Goal: Information Seeking & Learning: Compare options

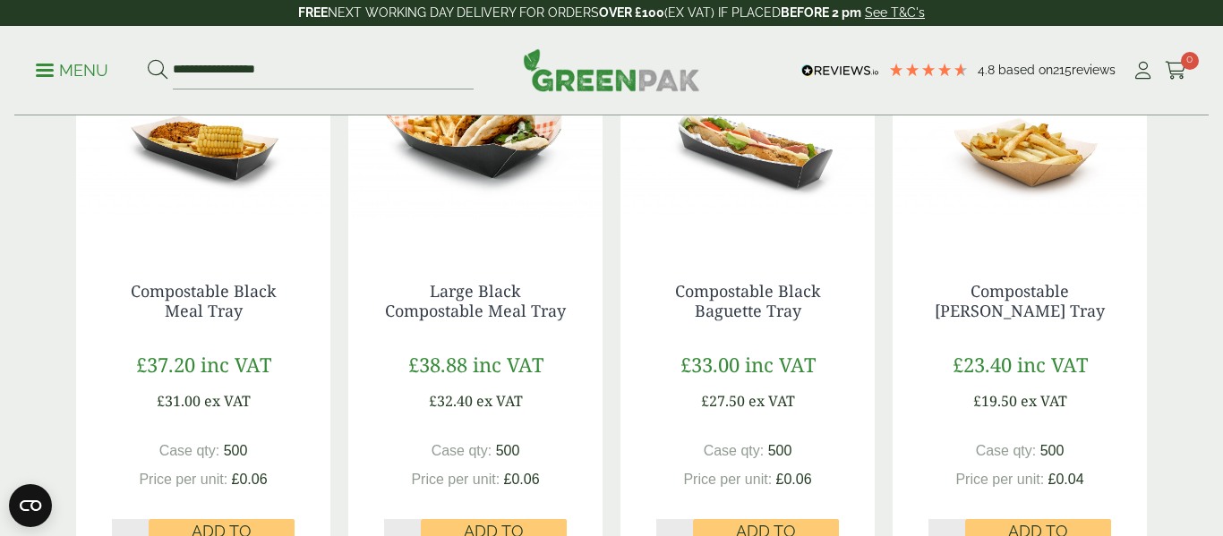
scroll to position [1744, 0]
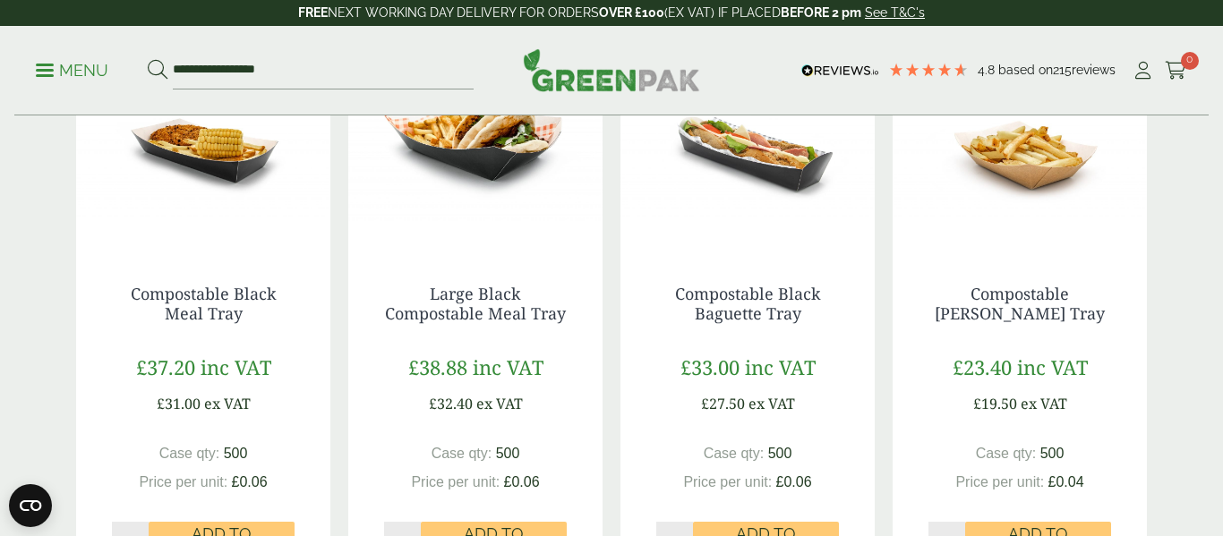
click at [1019, 192] on img at bounding box center [1019, 137] width 254 height 224
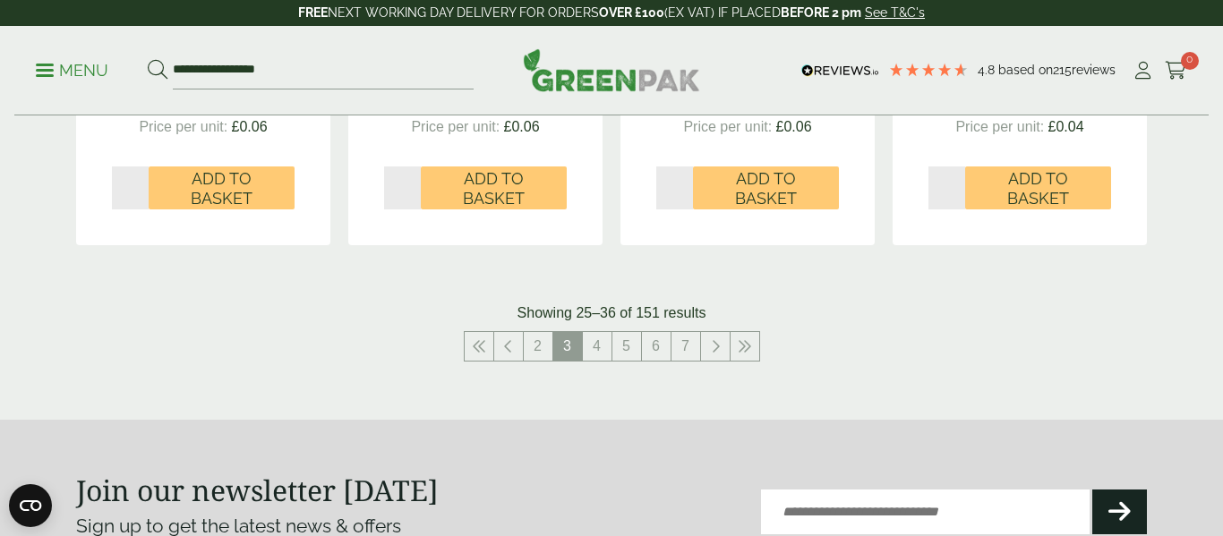
scroll to position [2100, 0]
click at [595, 343] on link "4" at bounding box center [597, 345] width 29 height 29
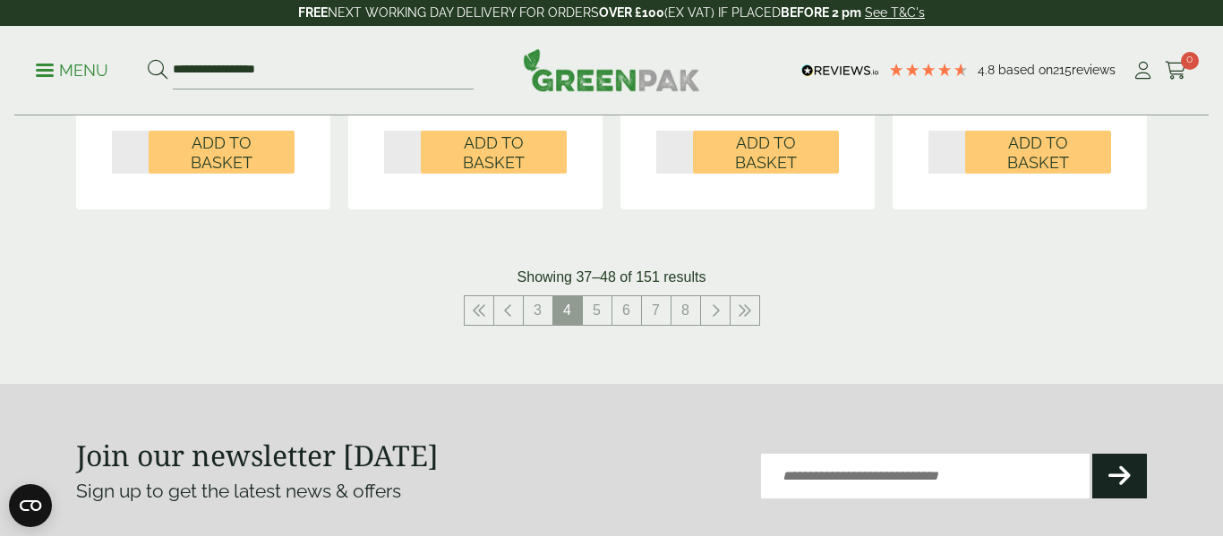
scroll to position [2178, 0]
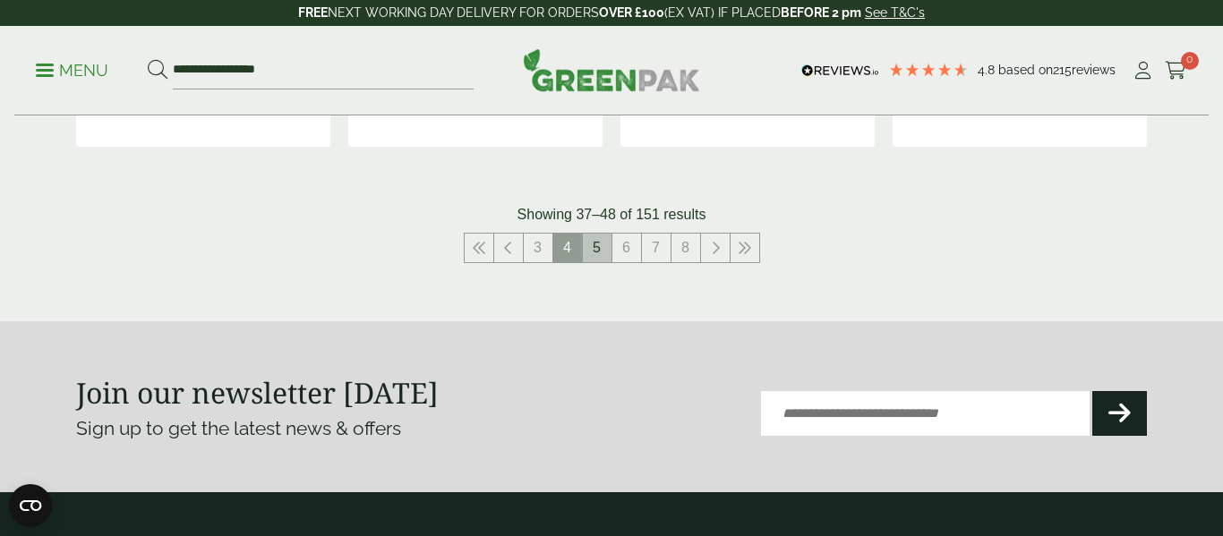
click at [590, 255] on link "5" at bounding box center [597, 248] width 29 height 29
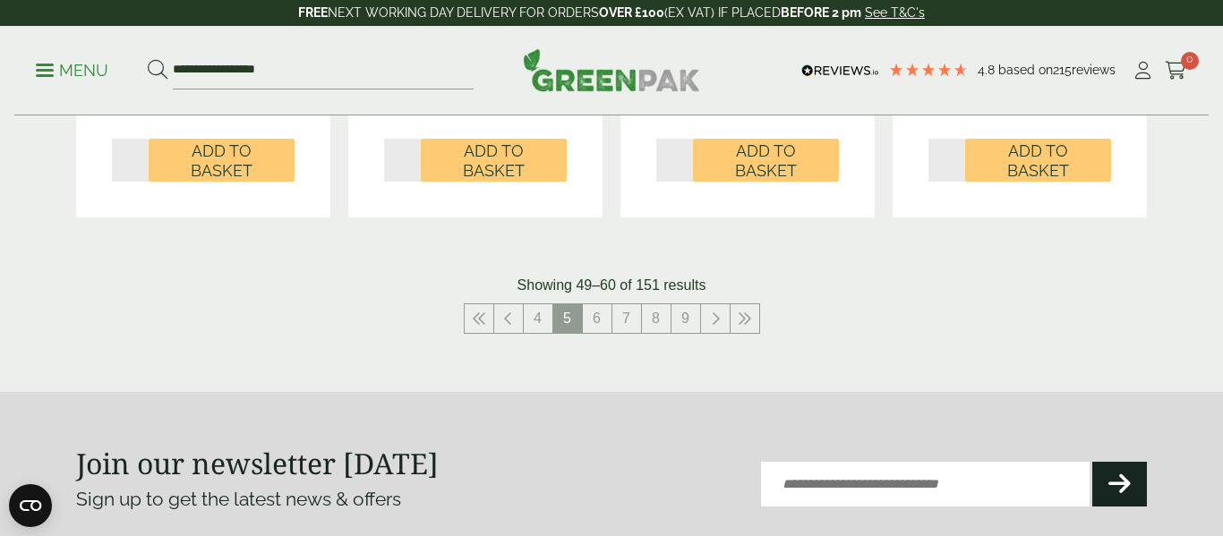
scroll to position [2106, 0]
click at [490, 322] on link at bounding box center [479, 319] width 29 height 29
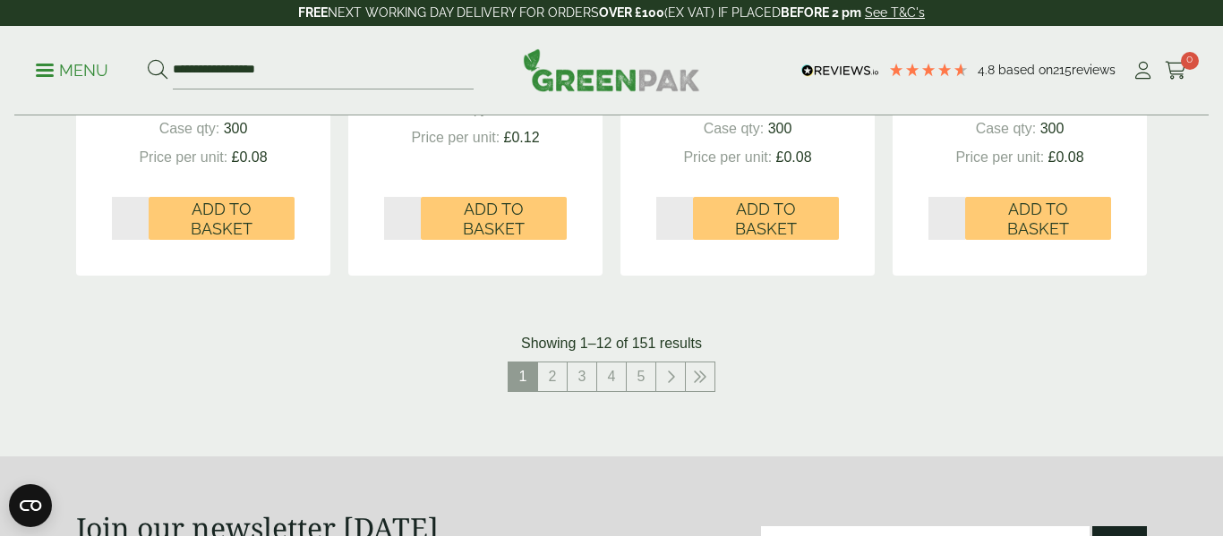
scroll to position [2051, 0]
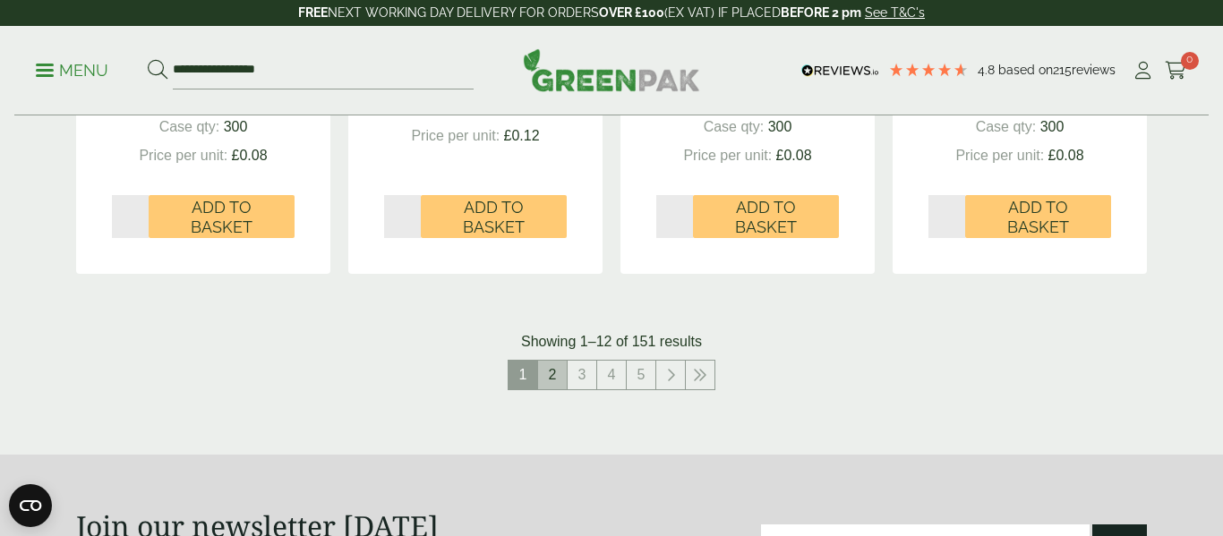
click at [538, 371] on link "2" at bounding box center [552, 375] width 29 height 29
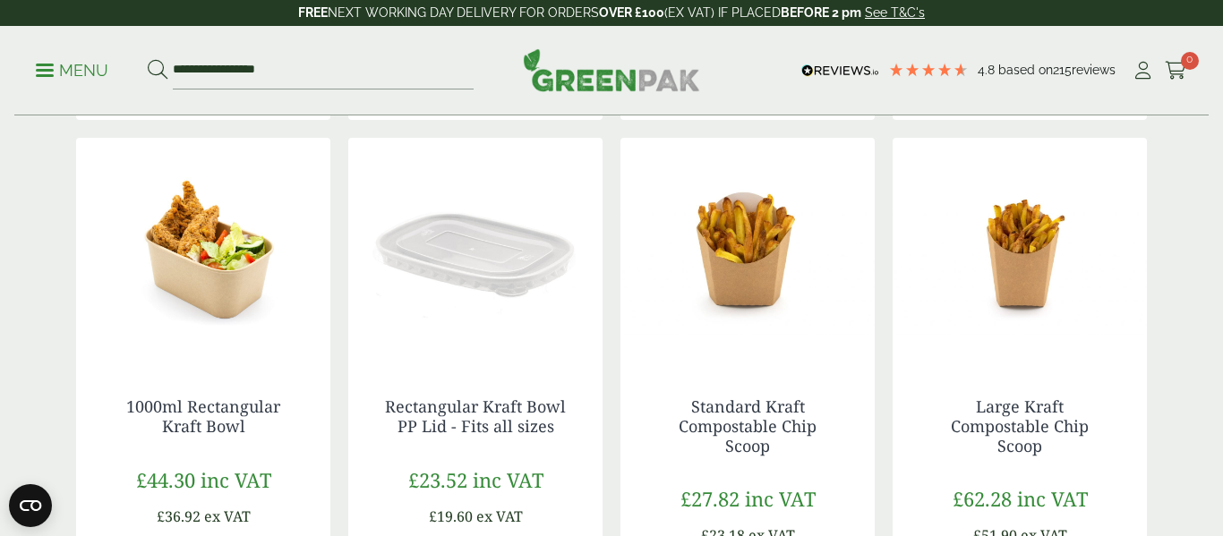
scroll to position [1630, 0]
click at [764, 423] on link "Standard Kraft Compostable Chip Scoop" at bounding box center [747, 426] width 138 height 60
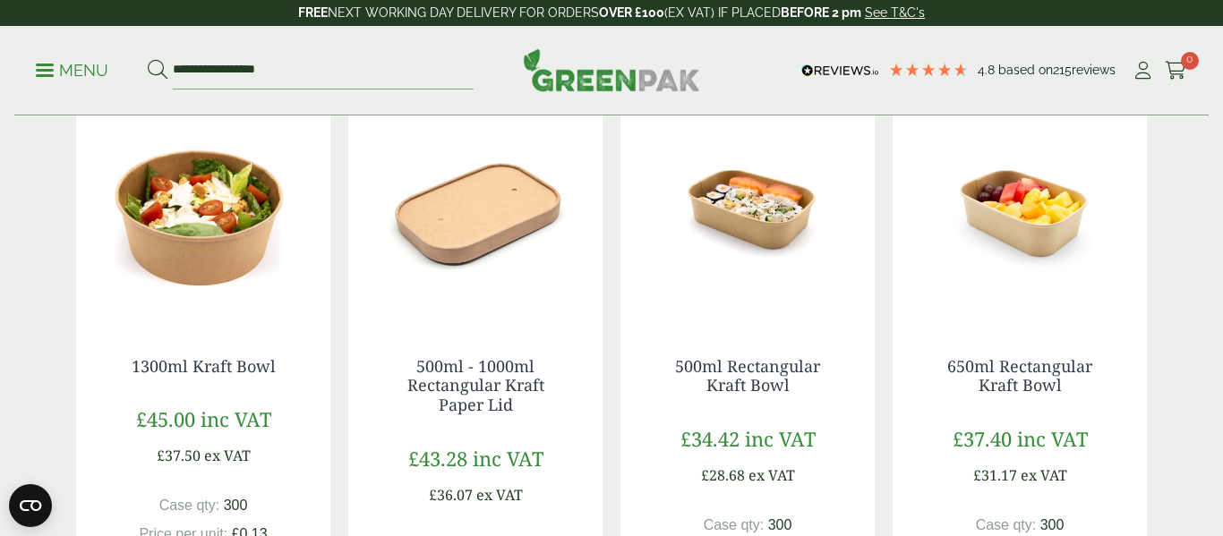
scroll to position [0, 0]
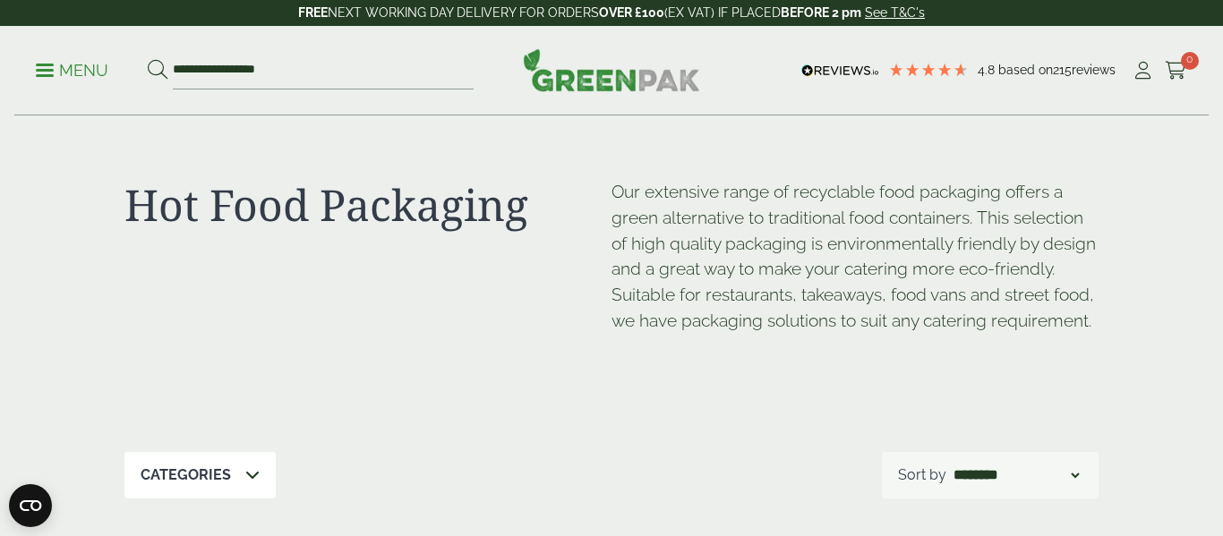
click at [90, 70] on p "Menu" at bounding box center [72, 70] width 72 height 21
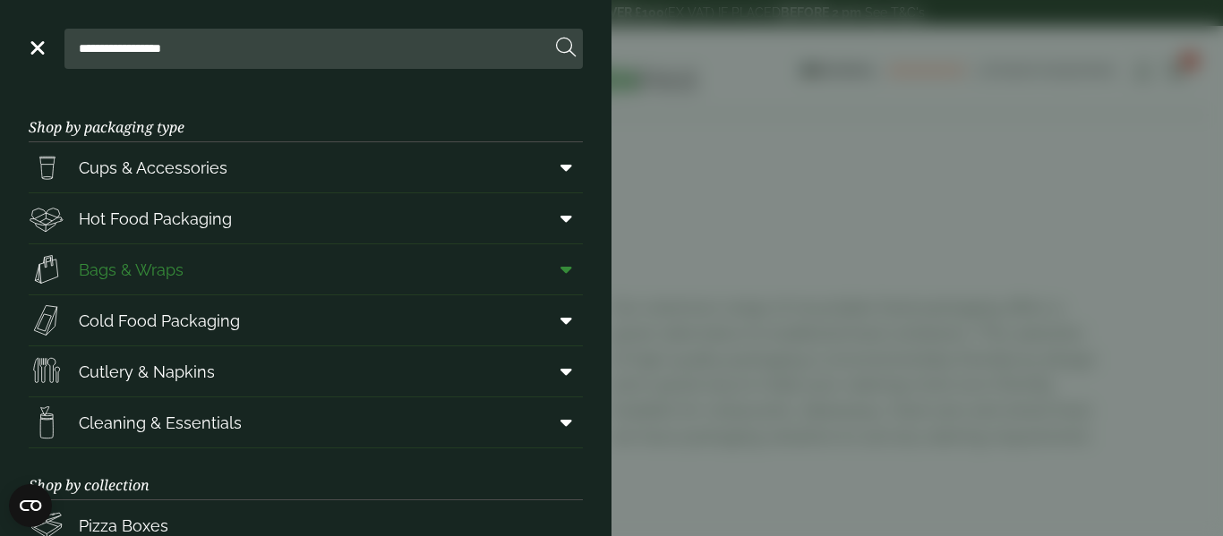
click at [123, 277] on span "Bags & Wraps" at bounding box center [131, 270] width 105 height 24
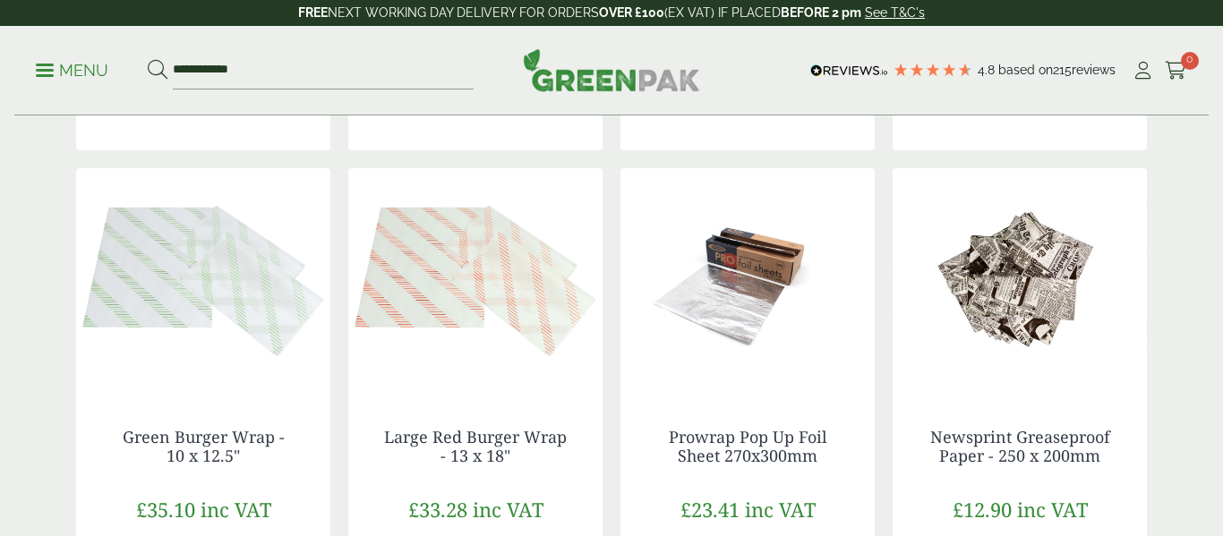
scroll to position [977, 0]
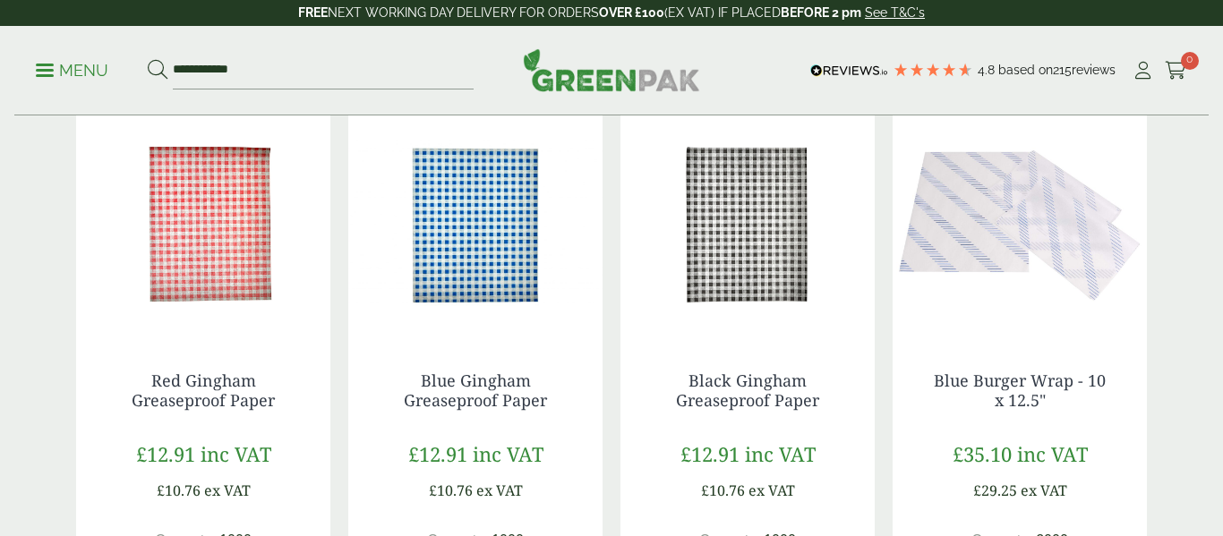
click at [217, 233] on img at bounding box center [203, 224] width 254 height 224
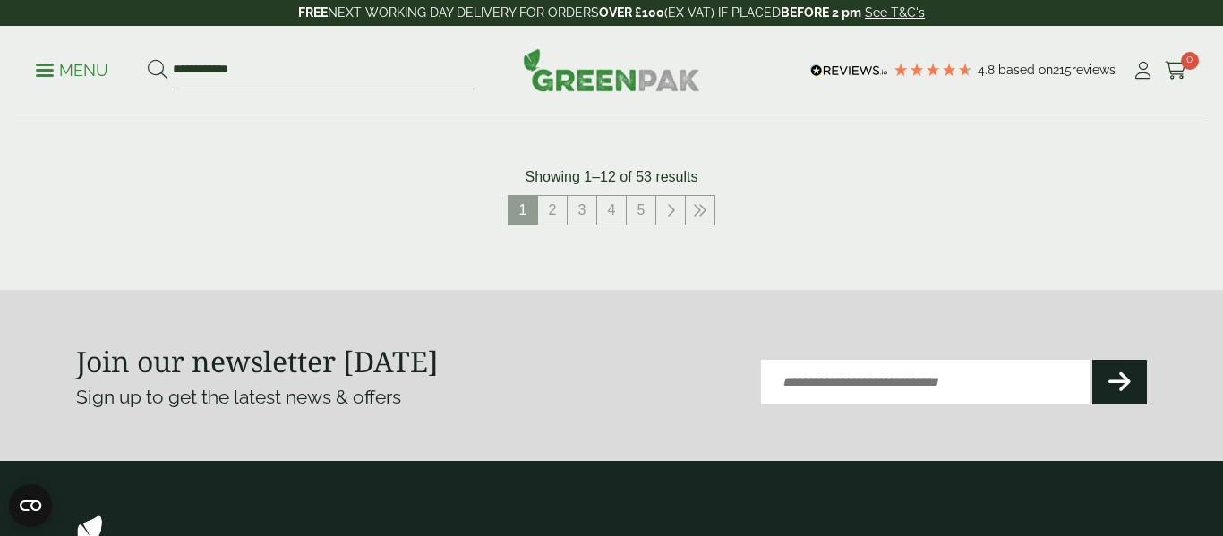
scroll to position [2169, 0]
click at [644, 213] on link "5" at bounding box center [641, 211] width 29 height 29
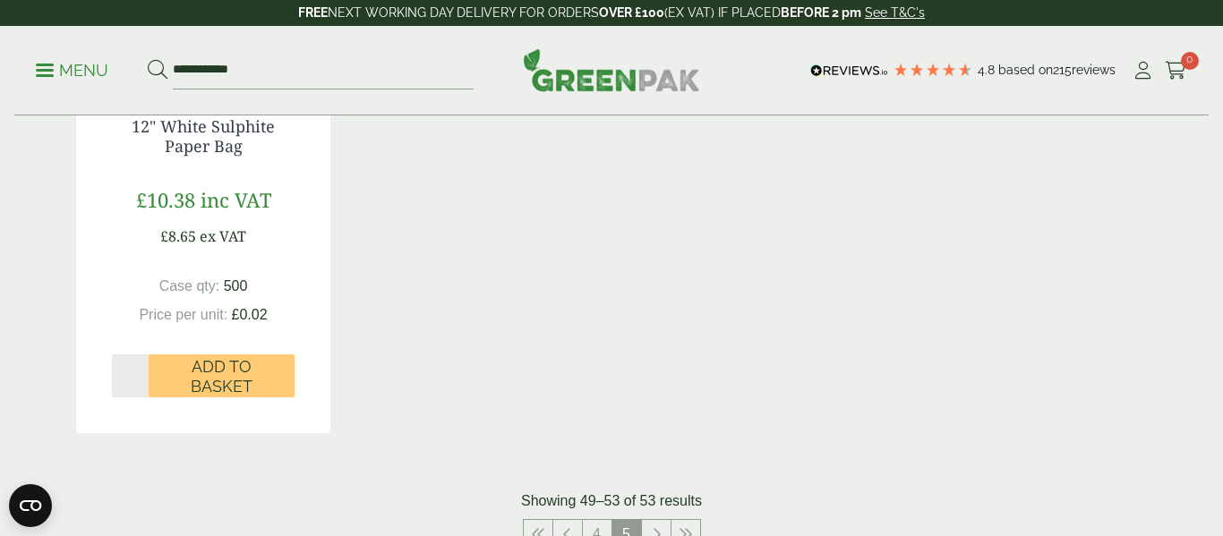
scroll to position [1288, 0]
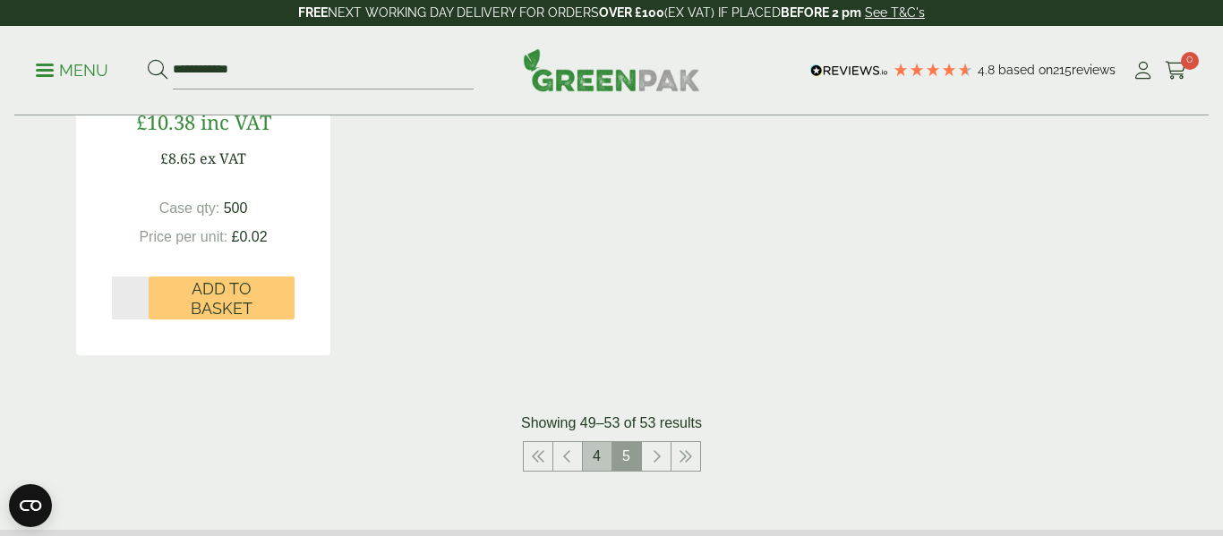
click at [591, 459] on link "4" at bounding box center [597, 456] width 29 height 29
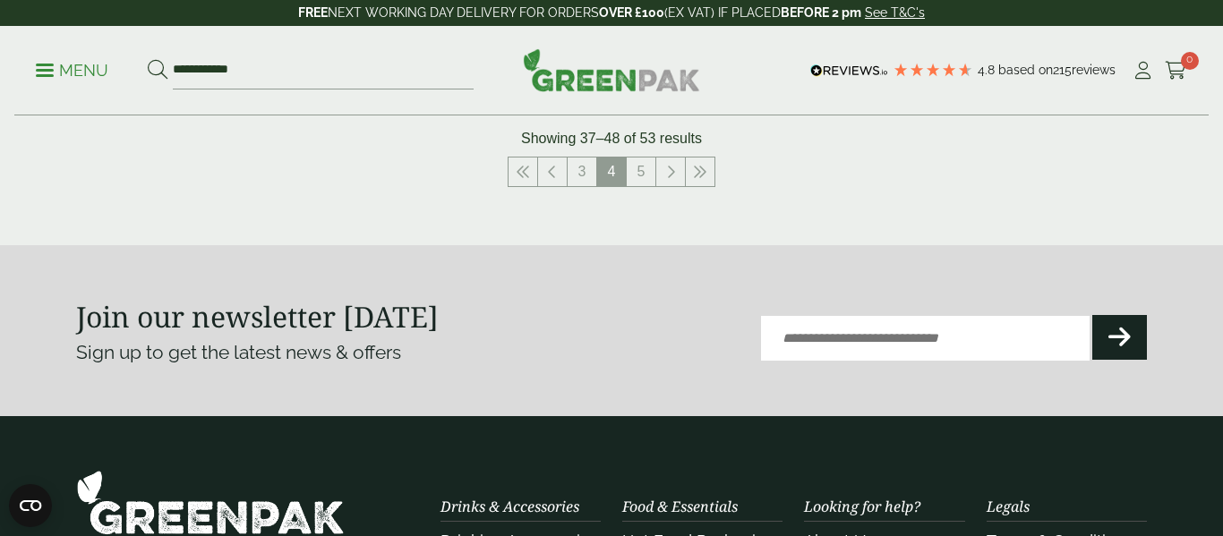
scroll to position [2164, 0]
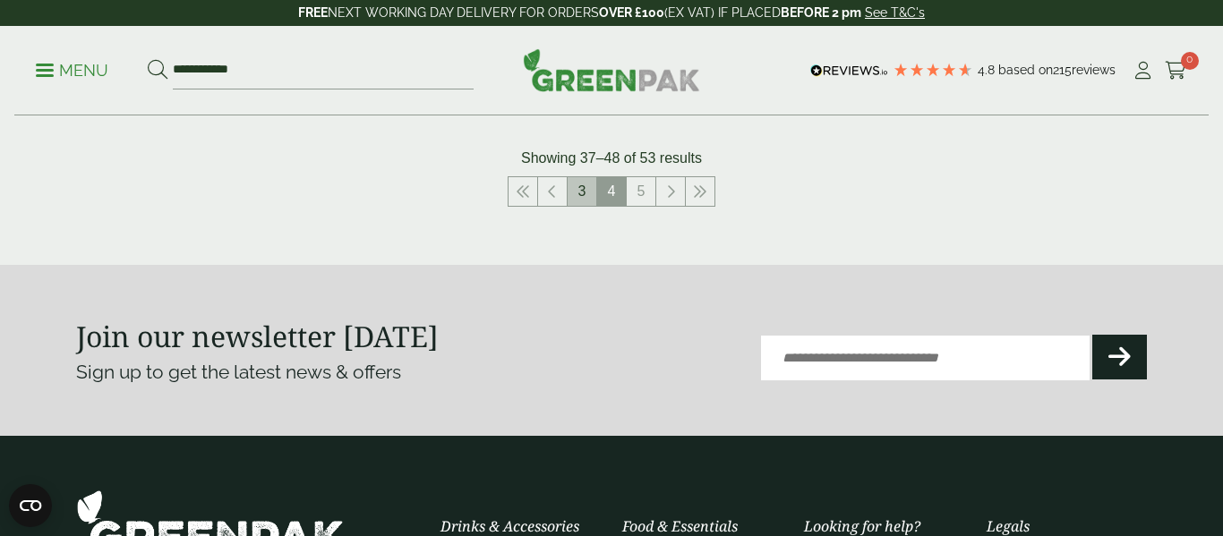
click at [586, 195] on link "3" at bounding box center [581, 191] width 29 height 29
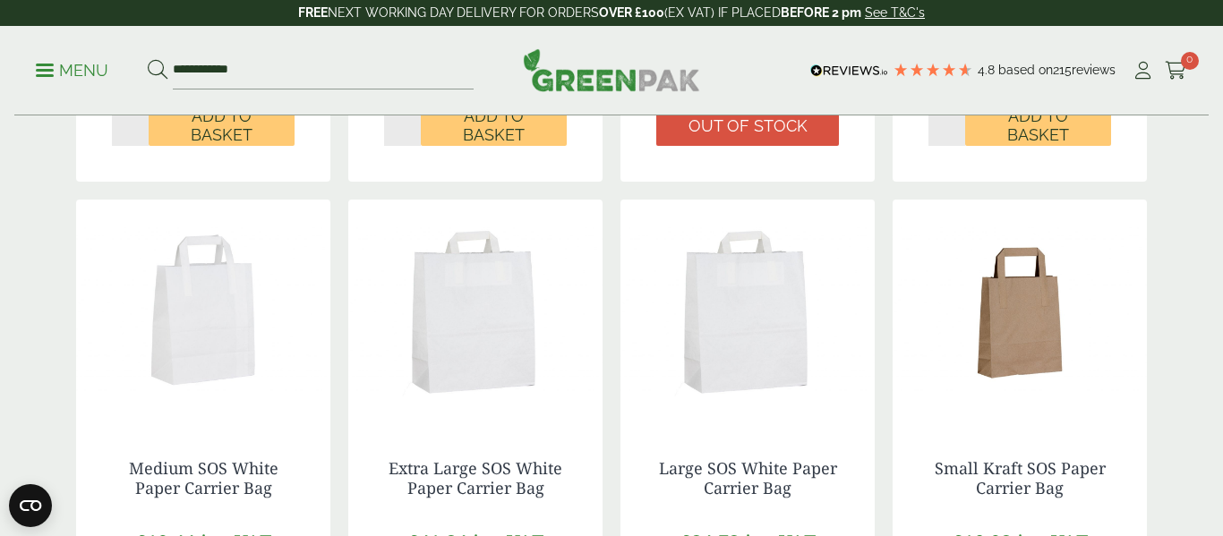
scroll to position [803, 0]
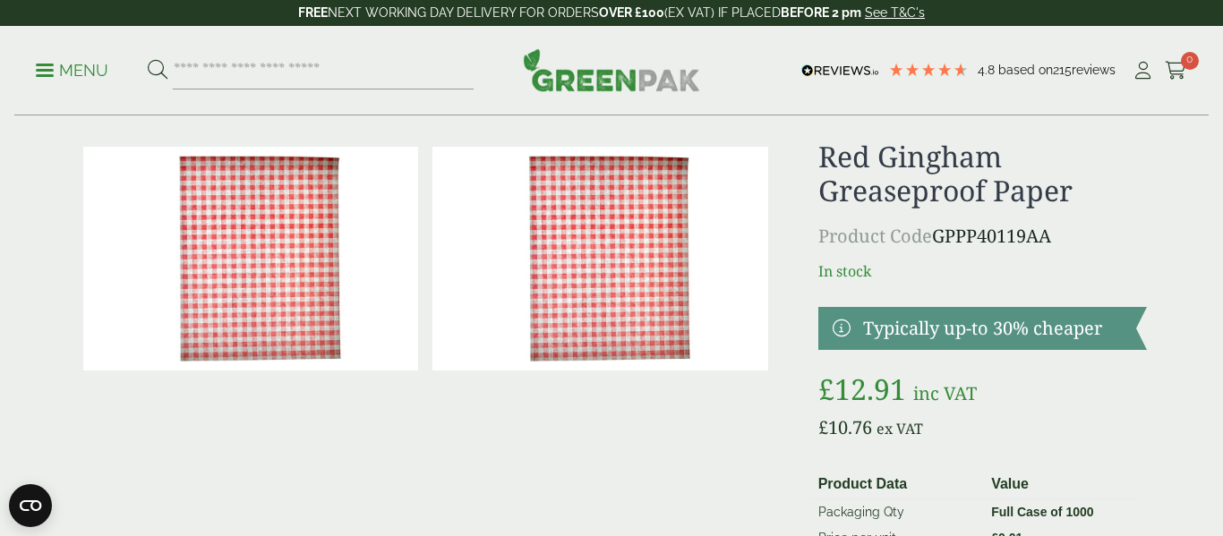
scroll to position [26, 0]
